Goal: Use online tool/utility: Utilize a website feature to perform a specific function

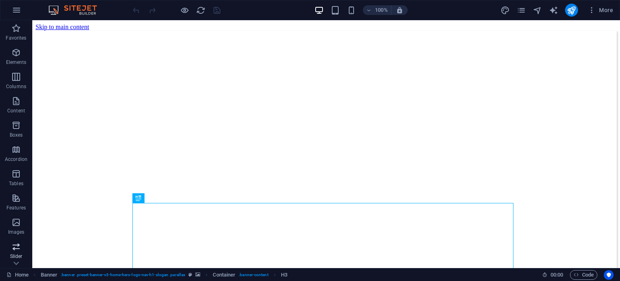
click at [6, 251] on span "Slider" at bounding box center [16, 250] width 32 height 19
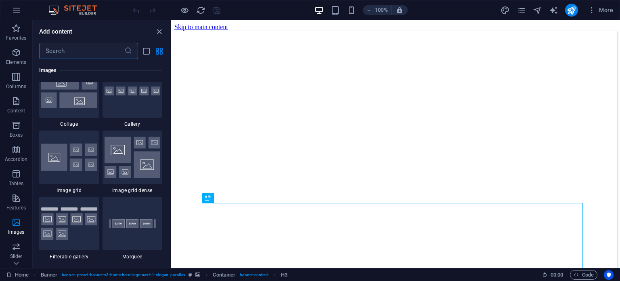
scroll to position [4173, 0]
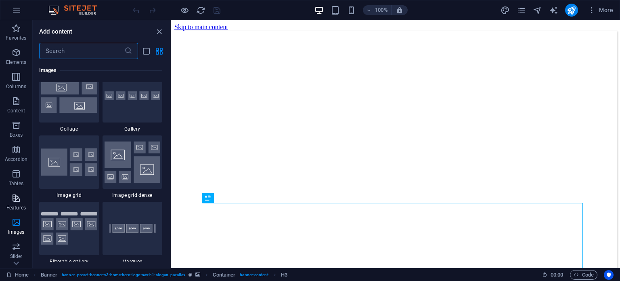
click at [4, 205] on span "Features" at bounding box center [16, 202] width 32 height 19
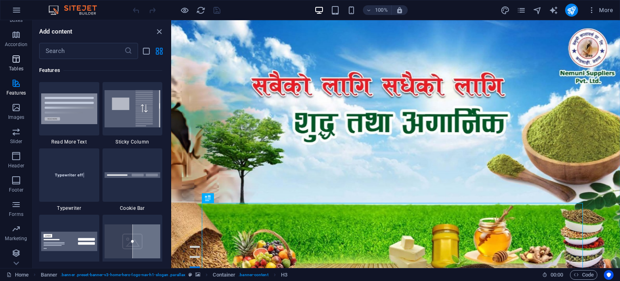
scroll to position [115, 0]
click at [24, 225] on span "Marketing" at bounding box center [16, 232] width 32 height 19
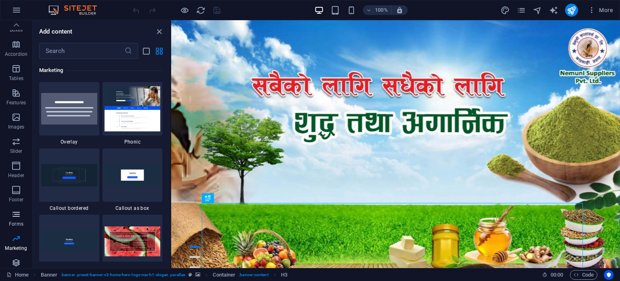
scroll to position [75, 0]
click at [14, 143] on icon "button" at bounding box center [16, 147] width 10 height 10
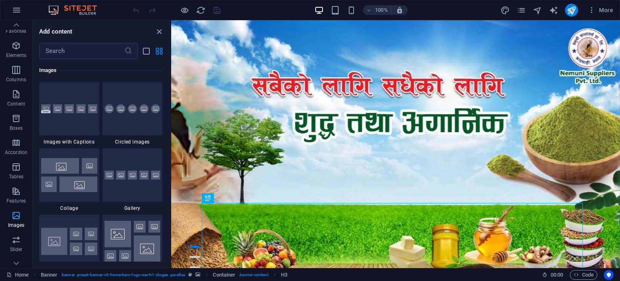
scroll to position [0, 0]
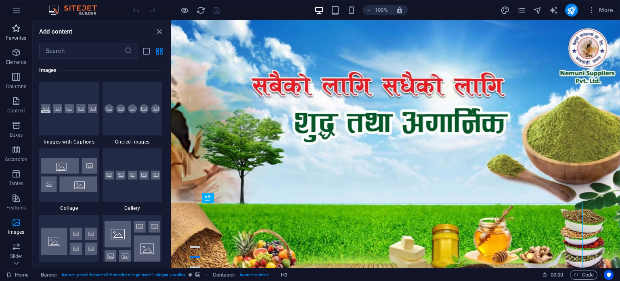
click at [15, 26] on icon "button" at bounding box center [16, 28] width 10 height 10
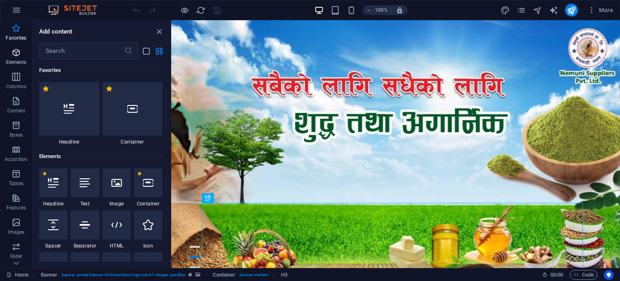
click at [5, 53] on span "Elements" at bounding box center [16, 57] width 32 height 19
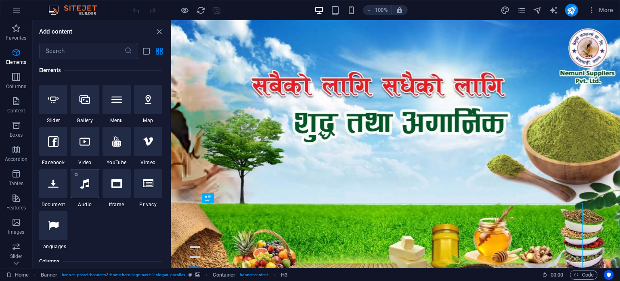
scroll to position [207, 0]
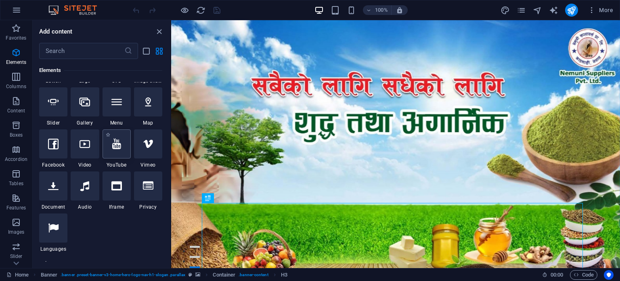
click at [129, 143] on div at bounding box center [117, 143] width 28 height 29
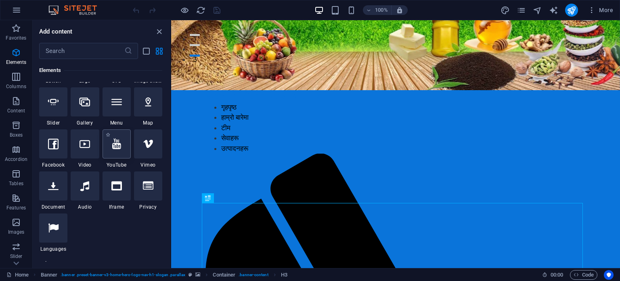
select select "ar16_9"
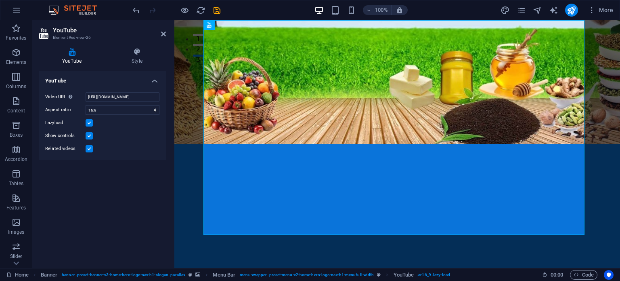
scroll to position [0, 0]
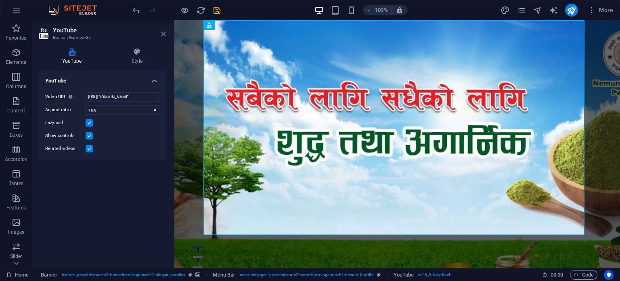
click at [164, 36] on icon at bounding box center [163, 34] width 5 height 6
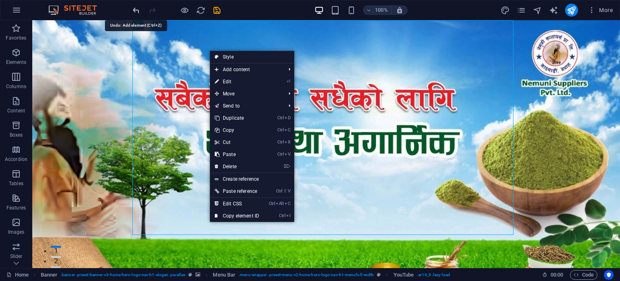
click at [136, 7] on icon "undo" at bounding box center [136, 10] width 9 height 9
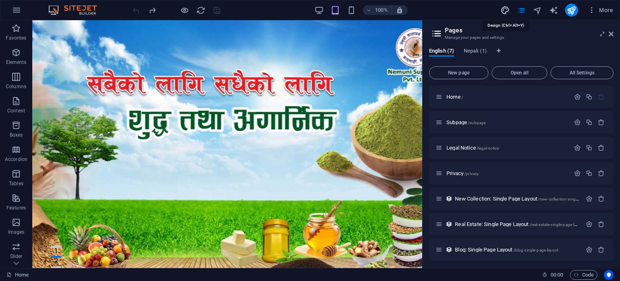
click at [507, 8] on icon "design" at bounding box center [505, 10] width 9 height 9
